Goal: Task Accomplishment & Management: Manage account settings

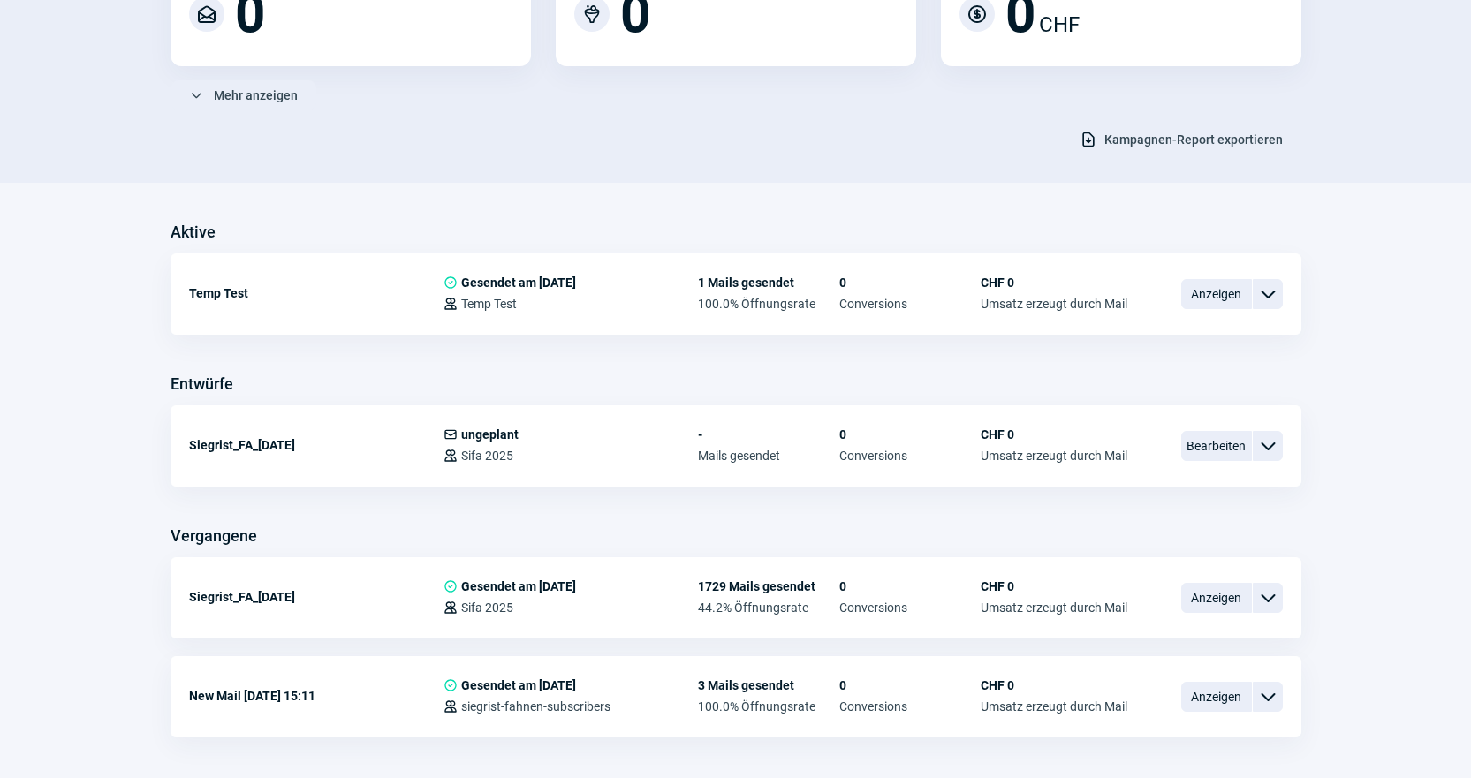
click at [806, 189] on div "Mails Performance letzte 30 Tage ChevronUp icon ChevronDown icon Gesamte gesend…" at bounding box center [735, 317] width 1471 height 1045
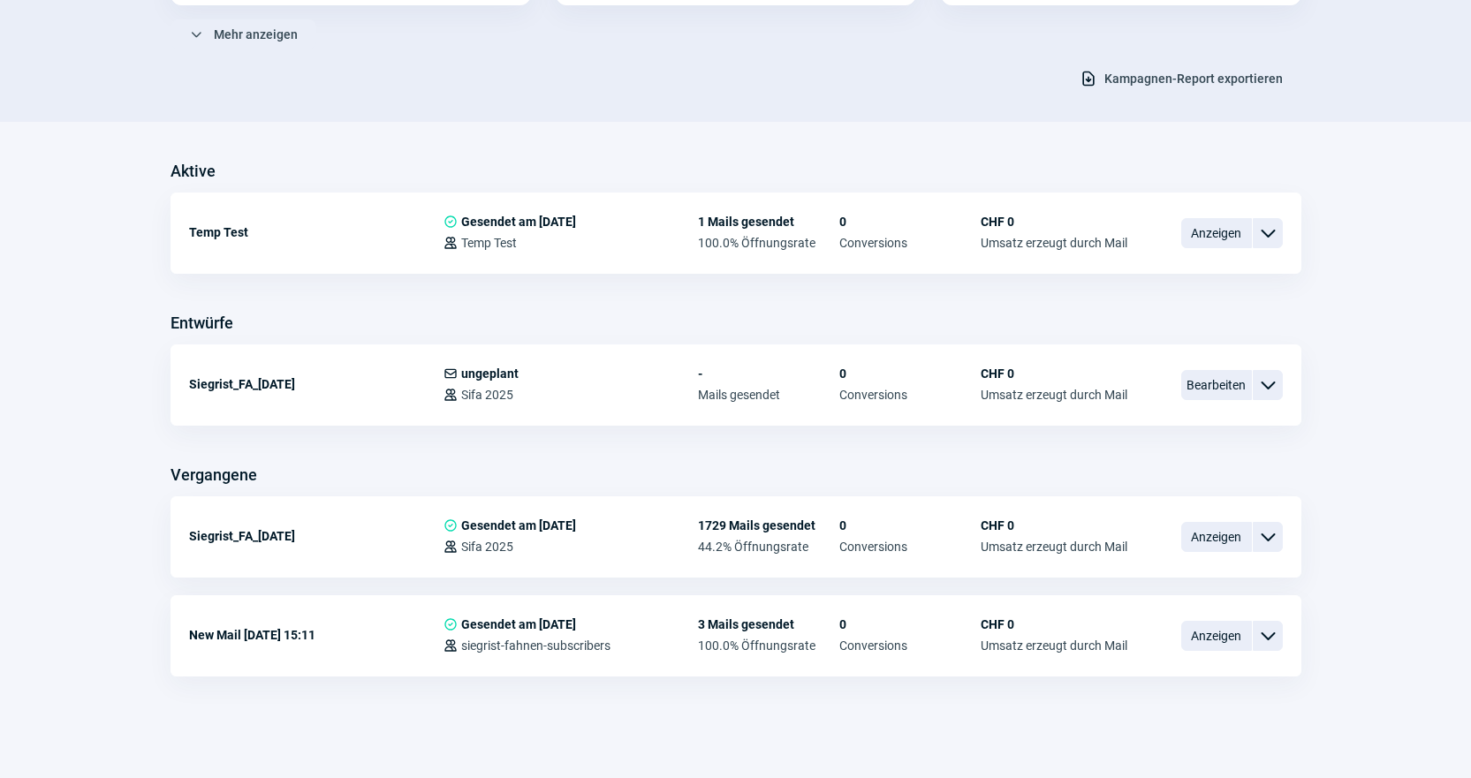
scroll to position [327, 0]
click at [1229, 375] on span "Bearbeiten" at bounding box center [1216, 384] width 71 height 30
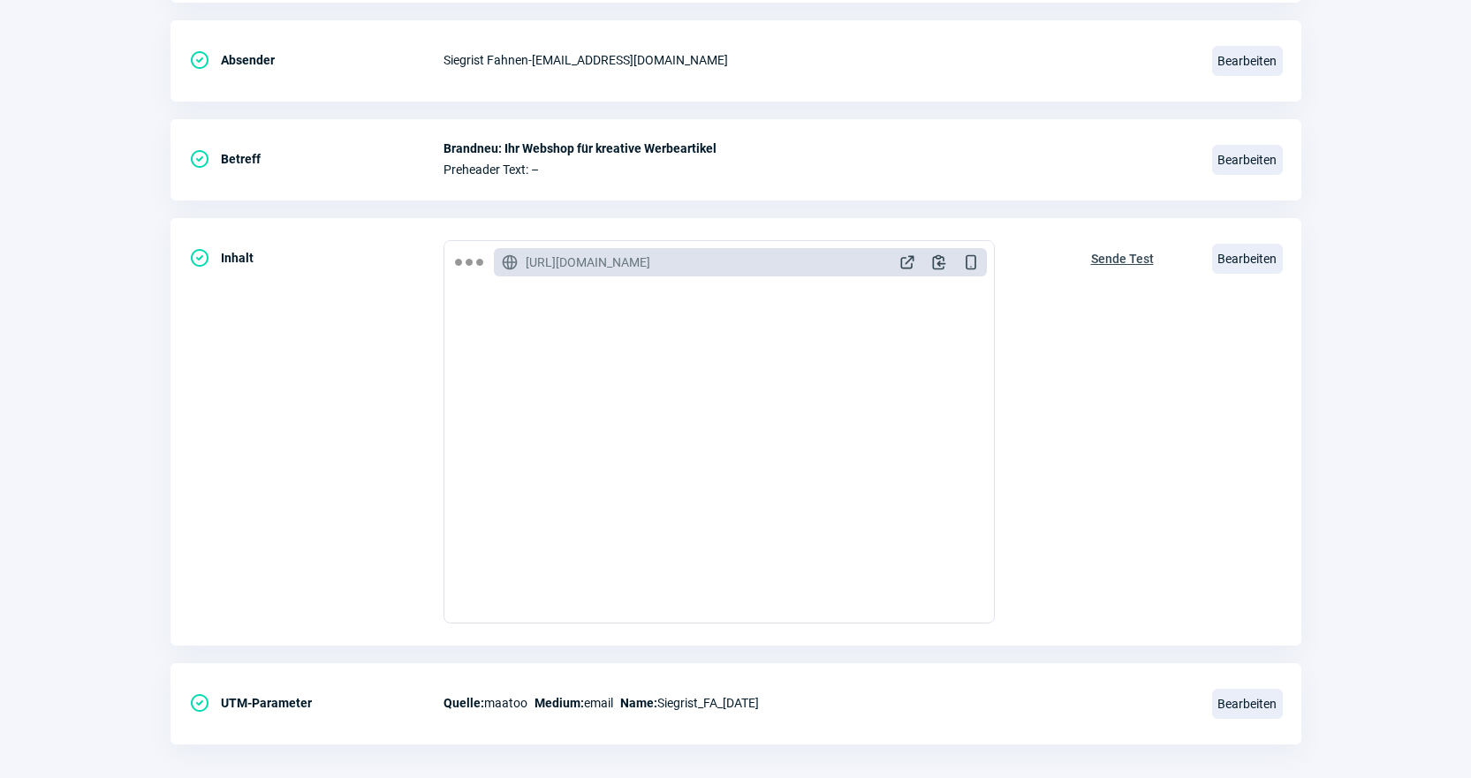
scroll to position [368, 0]
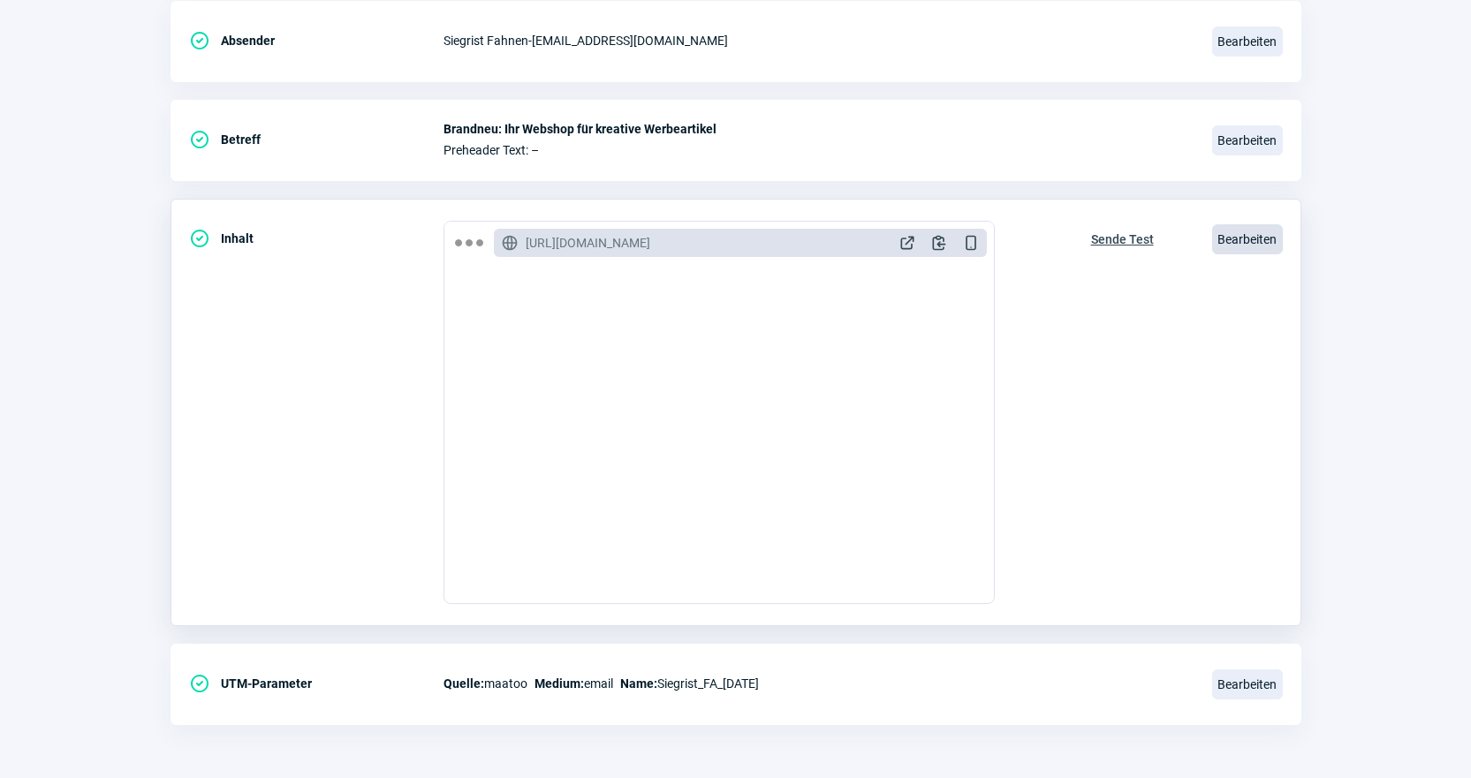
click at [1240, 232] on span "Bearbeiten" at bounding box center [1247, 239] width 71 height 30
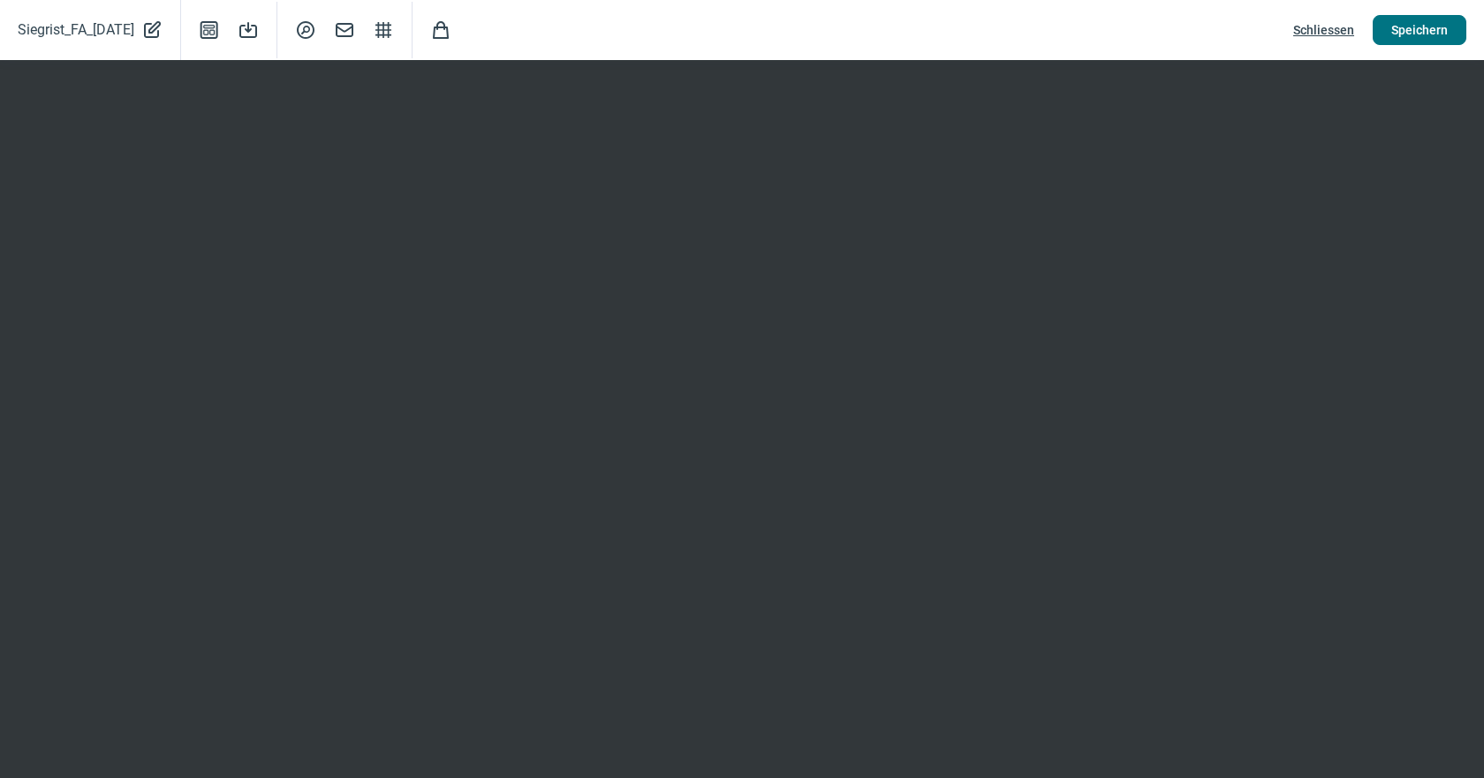
click at [1424, 35] on span "Speichern" at bounding box center [1419, 30] width 57 height 28
click at [1313, 27] on span "Schliessen" at bounding box center [1323, 30] width 61 height 28
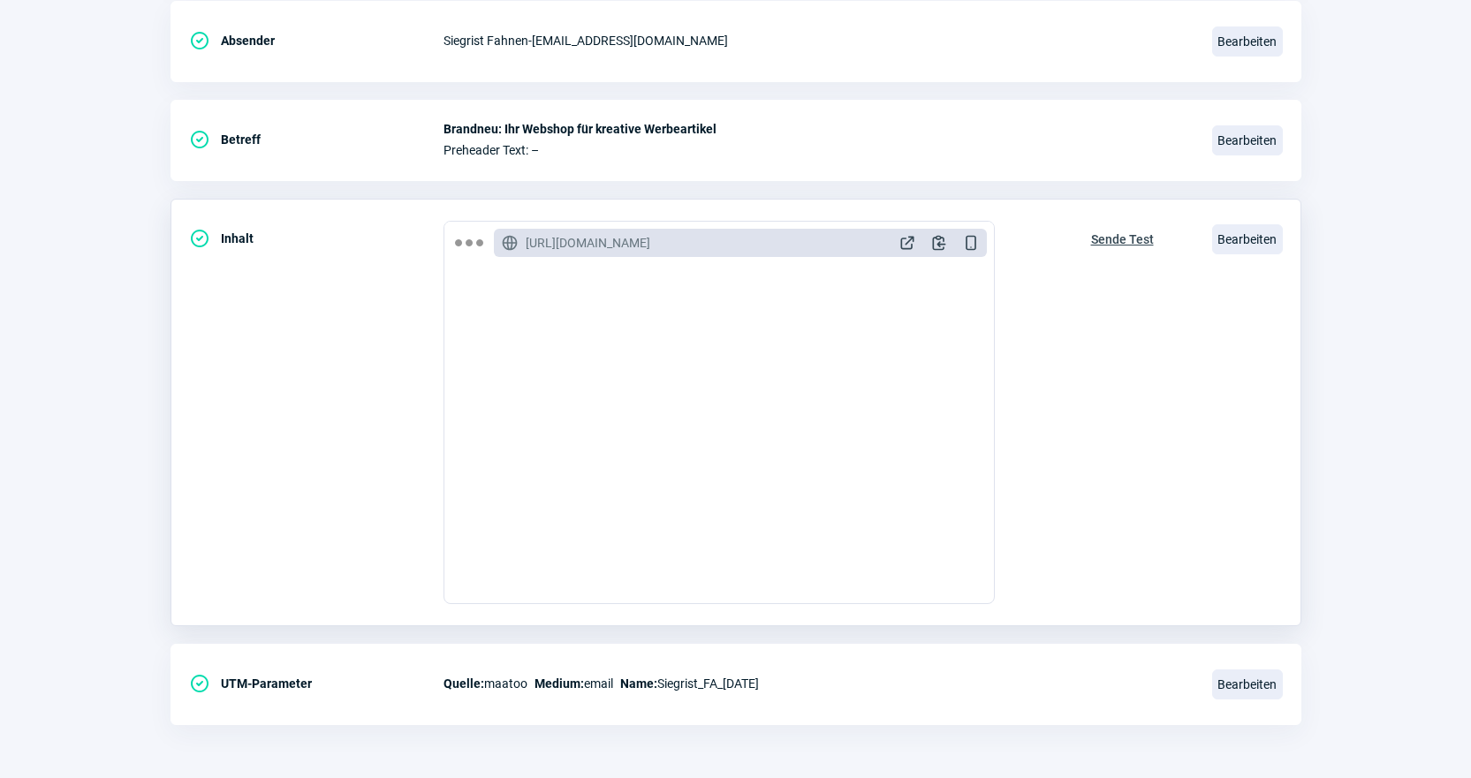
click at [1129, 245] on span "Sende Test" at bounding box center [1122, 239] width 63 height 28
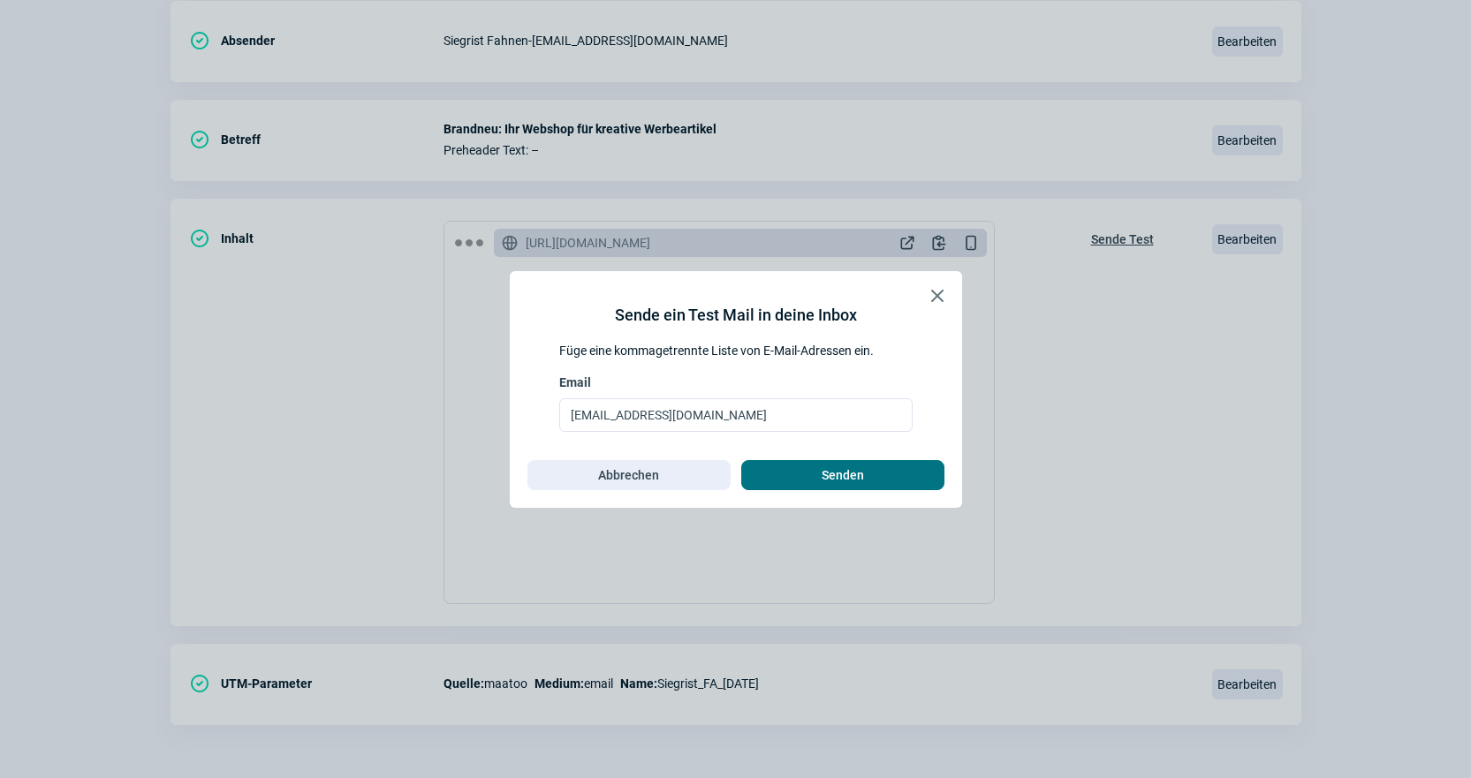
click at [912, 472] on span "Senden" at bounding box center [843, 475] width 166 height 28
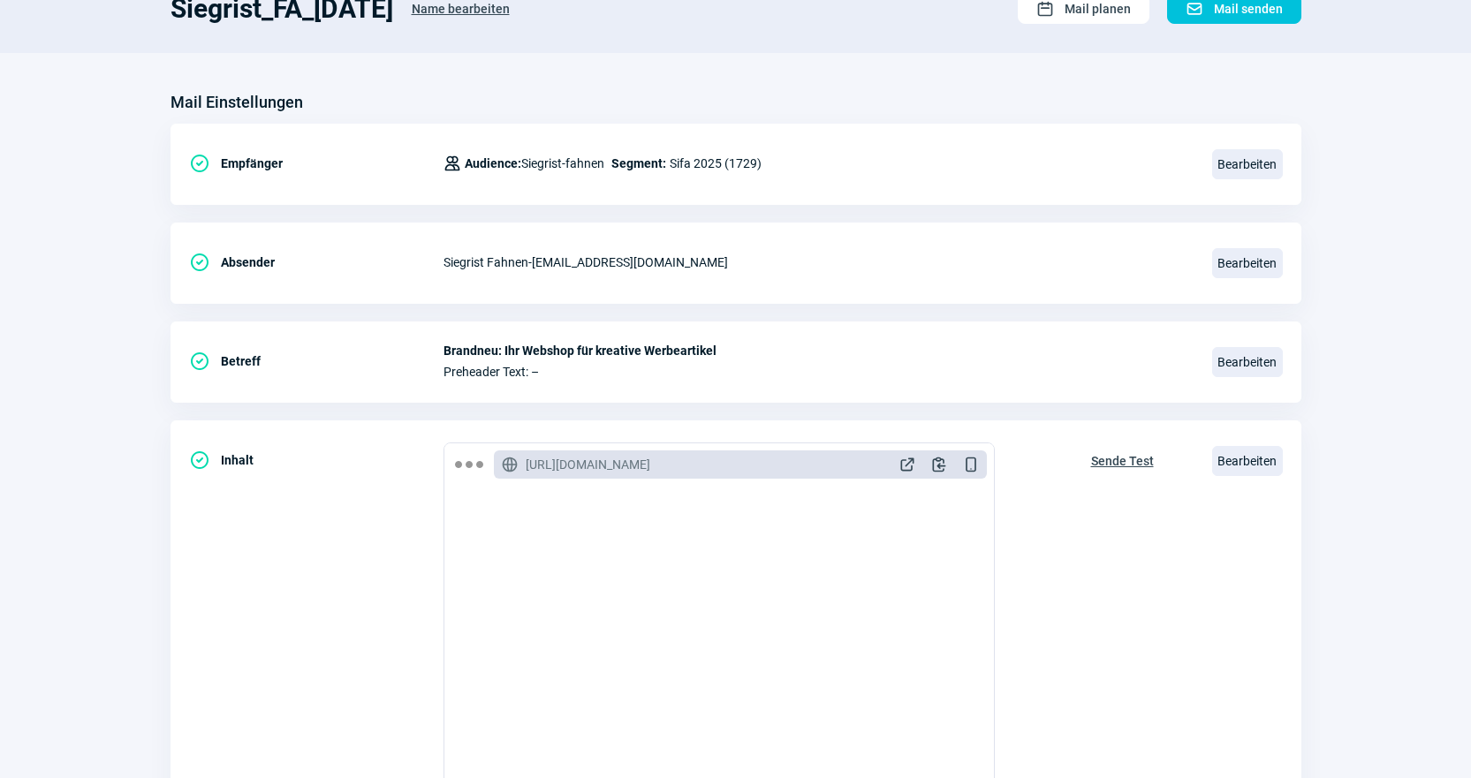
scroll to position [0, 0]
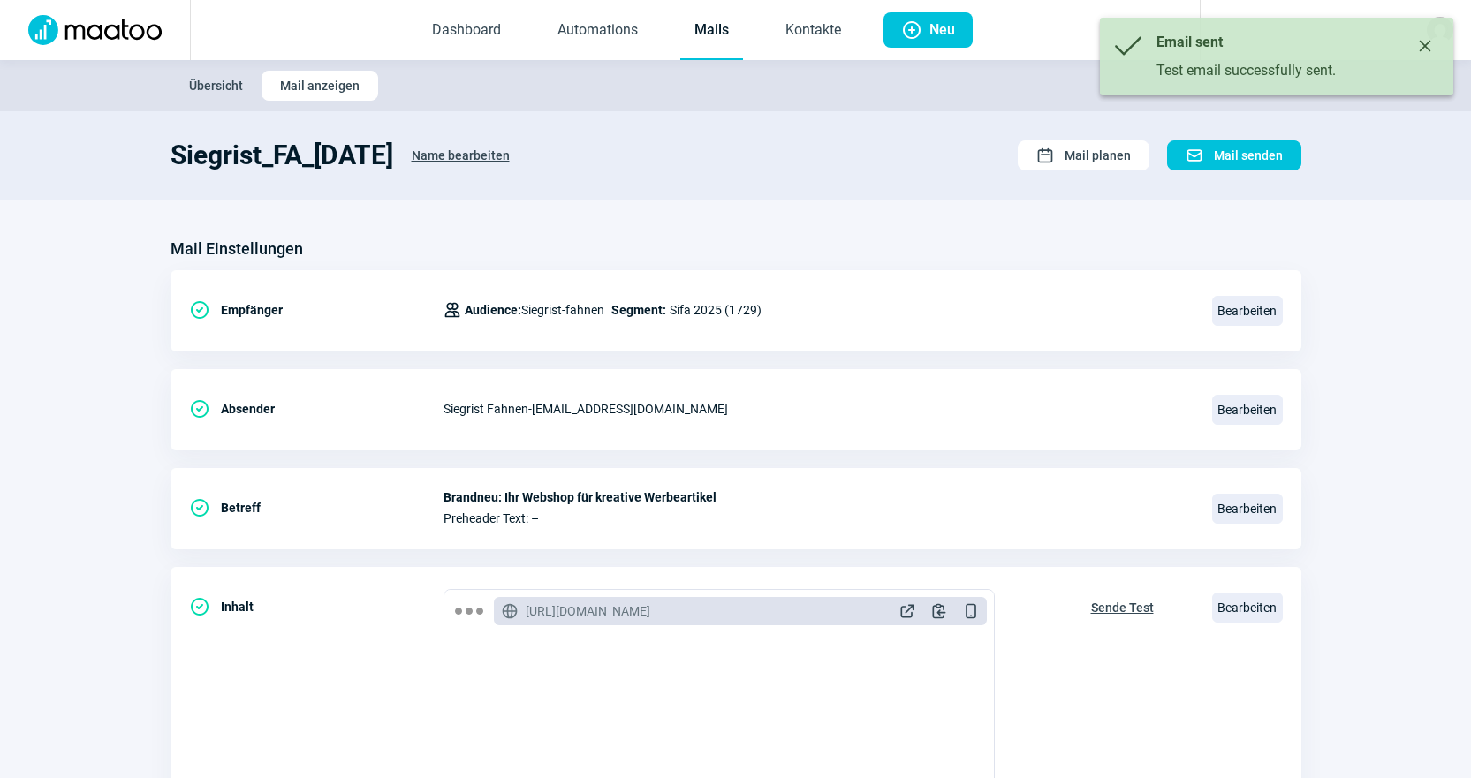
click at [728, 49] on link "Mails" at bounding box center [711, 31] width 63 height 58
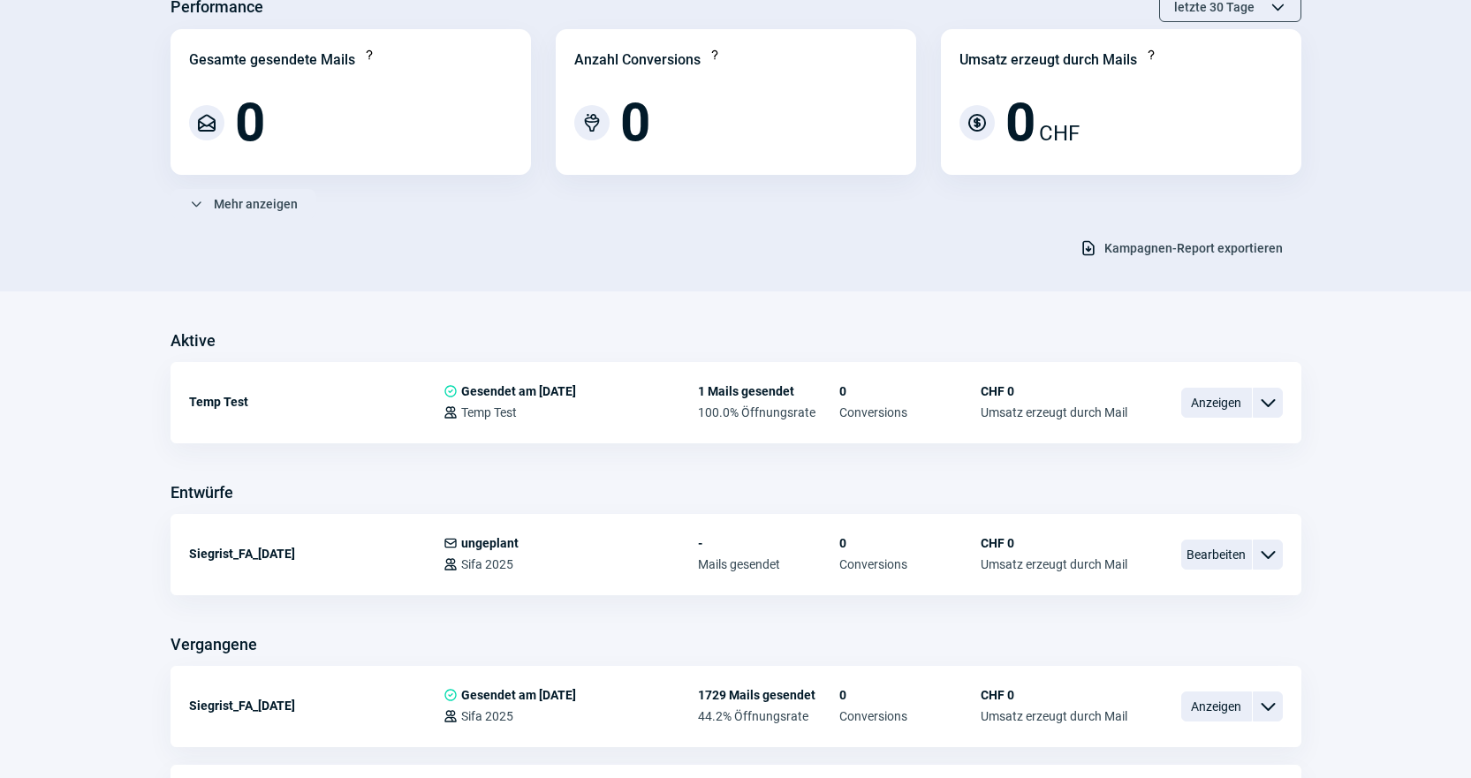
scroll to position [327, 0]
